Goal: Task Accomplishment & Management: Manage account settings

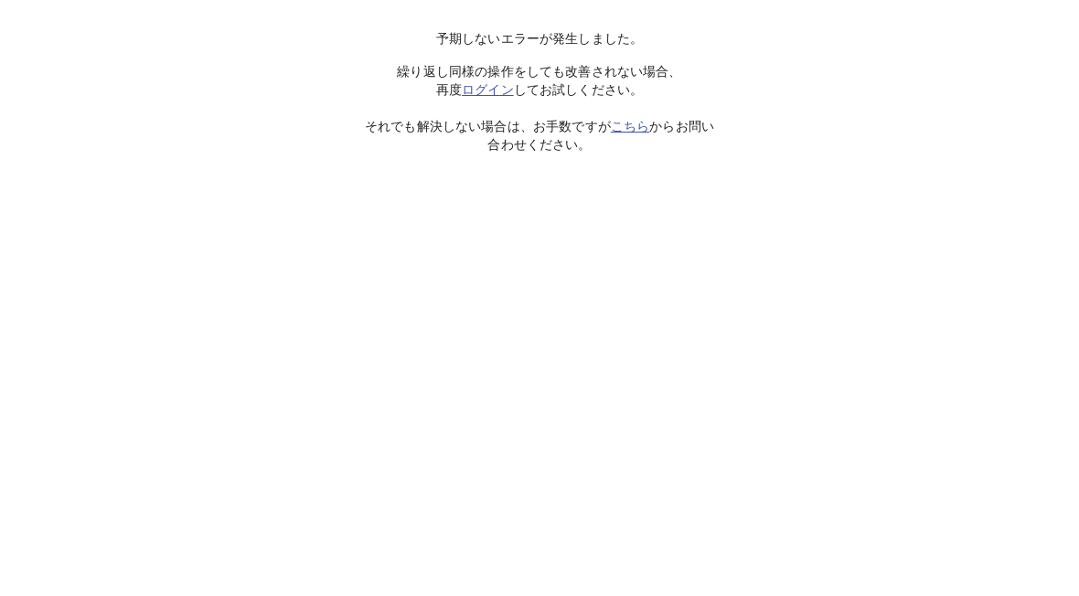
click at [506, 82] on link "ログイン" at bounding box center [488, 89] width 52 height 15
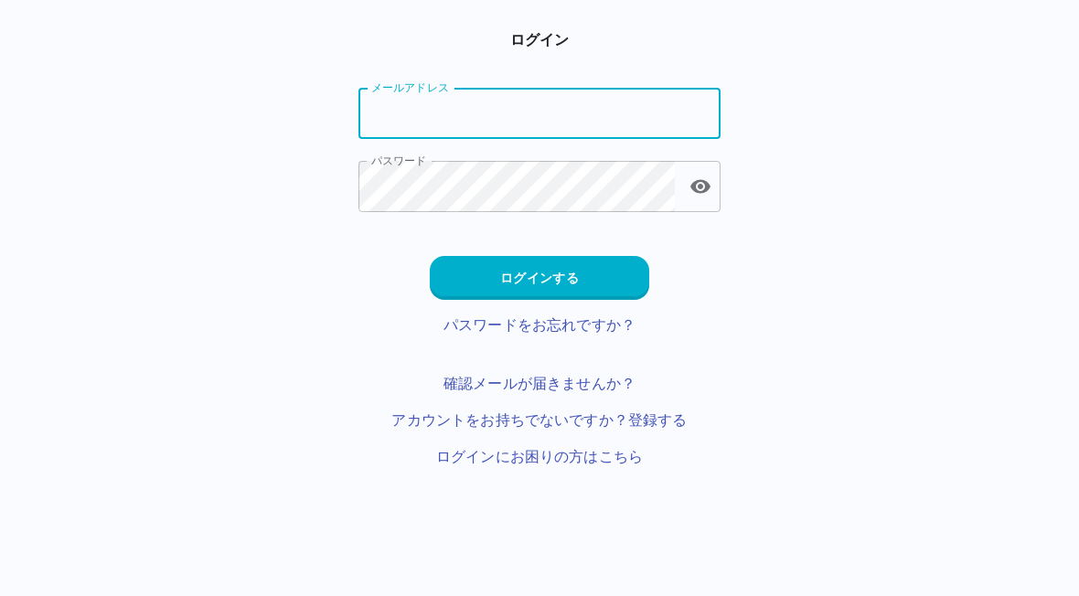
click at [586, 114] on input "メールアドレス" at bounding box center [539, 113] width 362 height 51
